Goal: Task Accomplishment & Management: Use online tool/utility

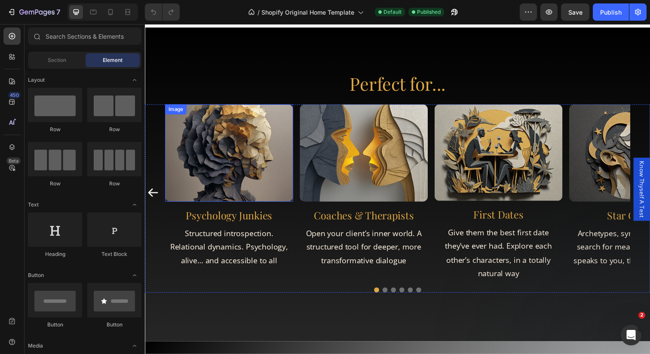
scroll to position [1586, 0]
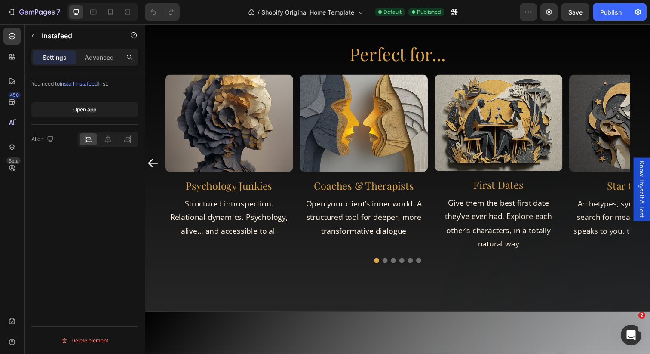
click at [105, 56] on p "Advanced" at bounding box center [99, 57] width 29 height 9
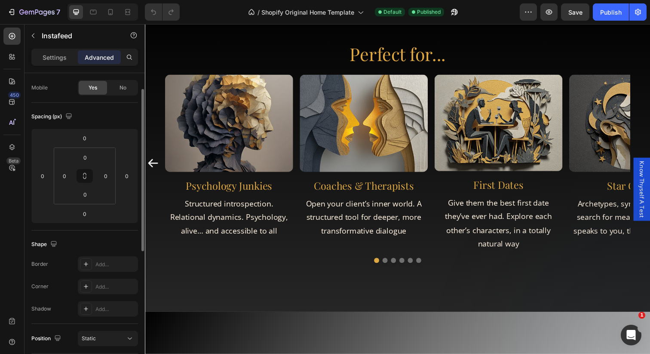
scroll to position [0, 0]
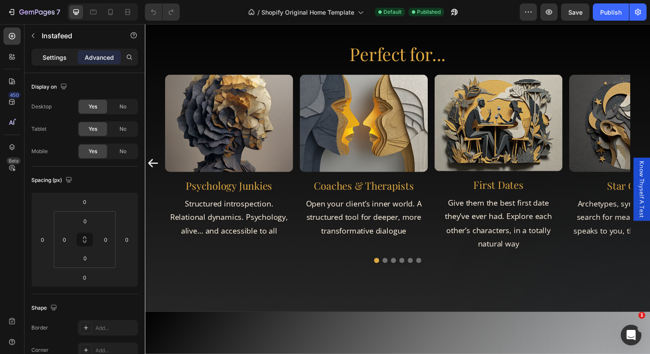
click at [46, 54] on p "Settings" at bounding box center [55, 57] width 24 height 9
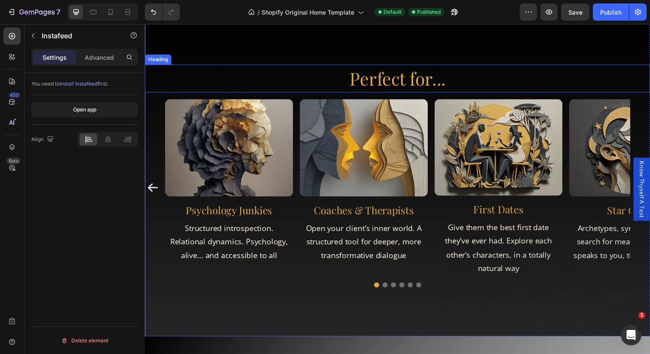
scroll to position [1560, 0]
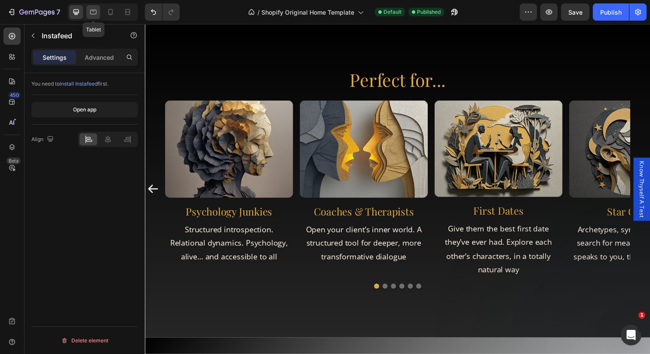
click at [89, 12] on icon at bounding box center [93, 12] width 9 height 9
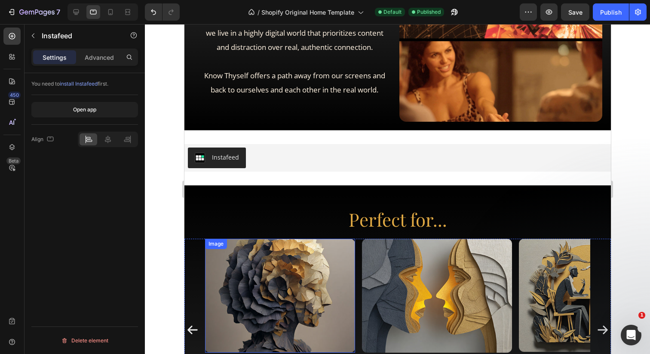
scroll to position [1400, 0]
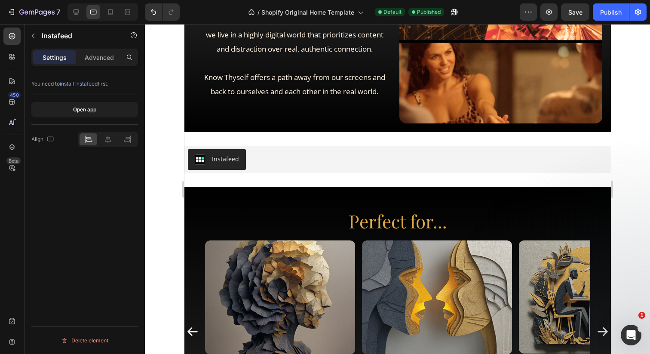
click at [101, 11] on div at bounding box center [102, 11] width 70 height 17
click at [110, 12] on icon at bounding box center [110, 12] width 9 height 9
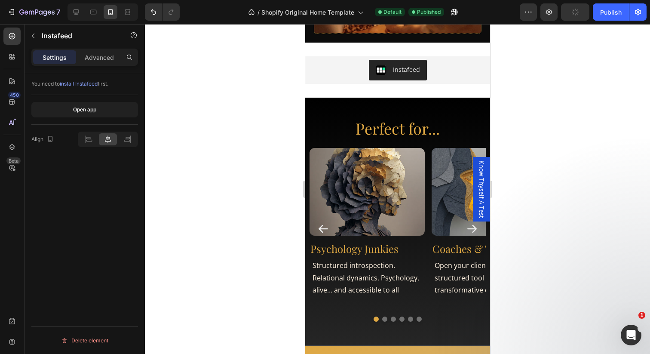
scroll to position [1545, 0]
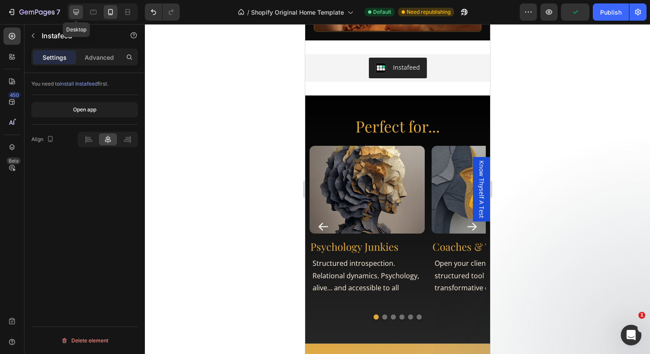
click at [79, 8] on icon at bounding box center [76, 12] width 9 height 9
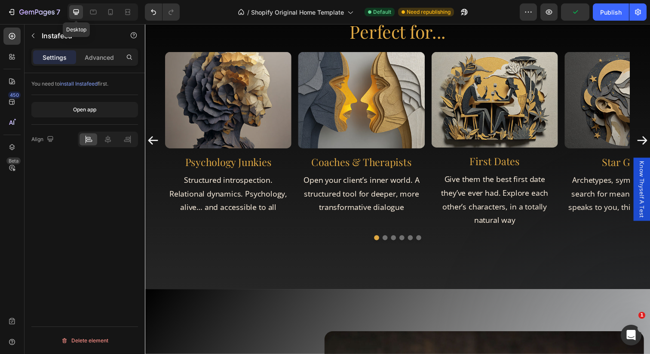
scroll to position [1551, 0]
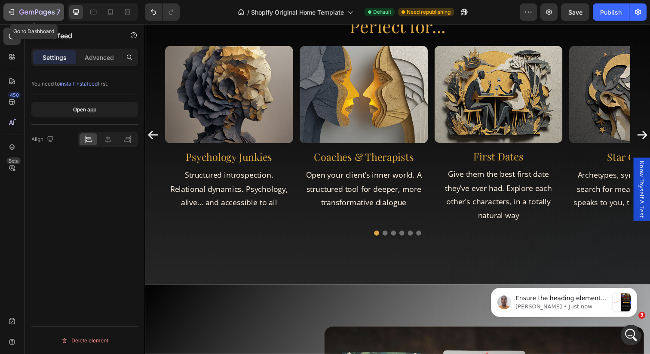
click at [17, 15] on div "7" at bounding box center [33, 12] width 53 height 10
